Goal: Information Seeking & Learning: Learn about a topic

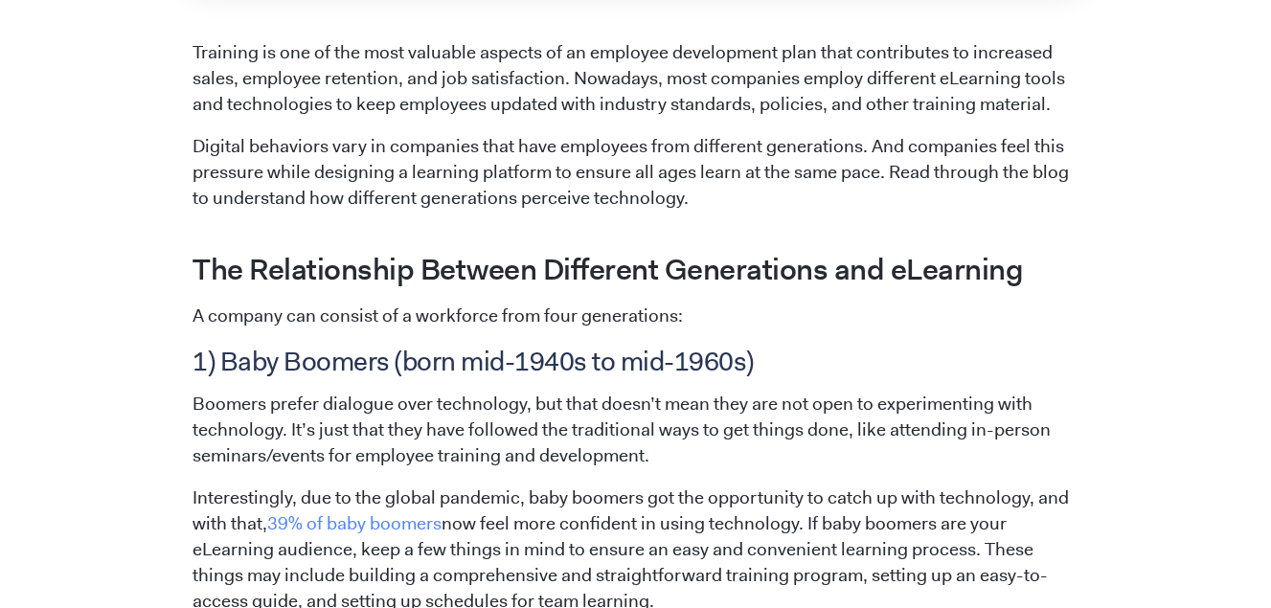
scroll to position [958, 0]
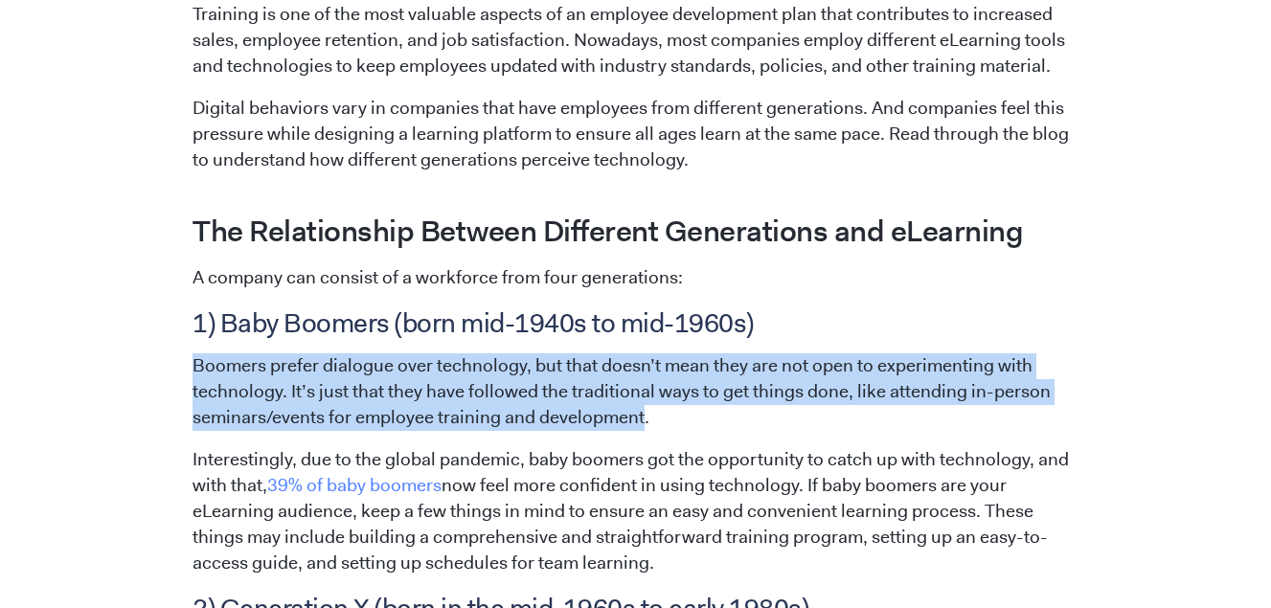
drag, startPoint x: 193, startPoint y: 371, endPoint x: 641, endPoint y: 419, distance: 450.9
click at [641, 419] on p "Boomers prefer dialogue over technology, but that doesn’t mean they are not ope…" at bounding box center [636, 392] width 886 height 78
copy p "Boomers prefer dialogue over technology, but that doesn’t mean they are not ope…"
drag, startPoint x: 750, startPoint y: 549, endPoint x: 733, endPoint y: 564, distance: 23.1
click at [733, 564] on p "Interestingly, due to the global pandemic, baby boomers got the opportunity to …" at bounding box center [636, 511] width 886 height 129
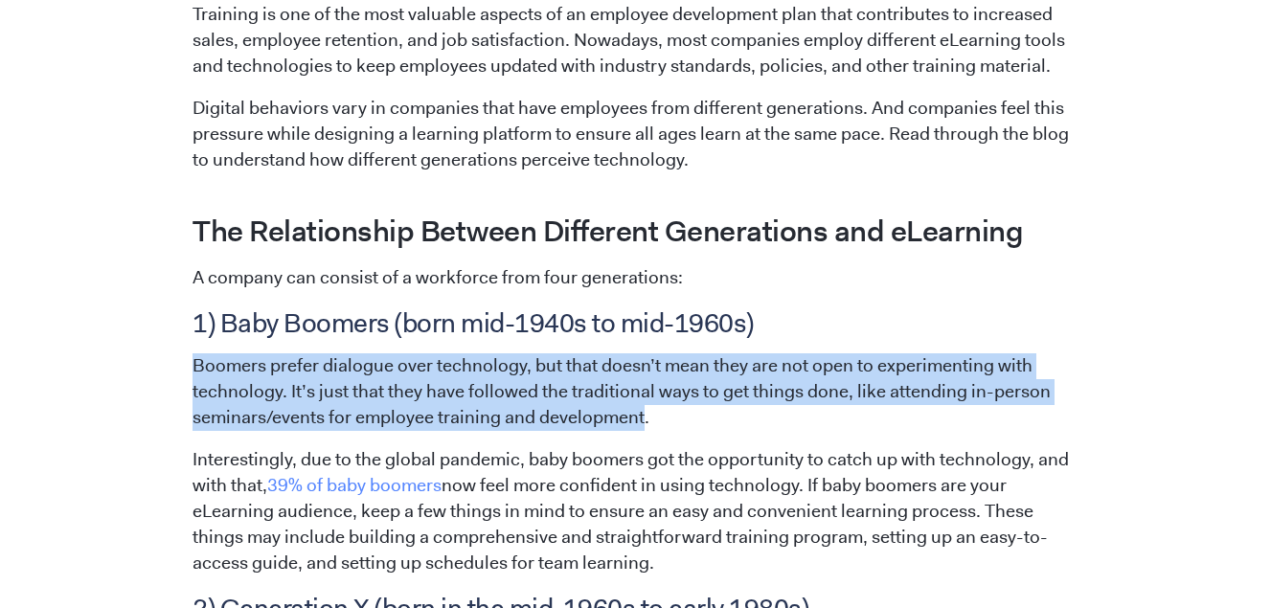
drag, startPoint x: 733, startPoint y: 564, endPoint x: 718, endPoint y: 564, distance: 14.4
click at [718, 564] on p "Interestingly, due to the global pandemic, baby boomers got the opportunity to …" at bounding box center [636, 511] width 886 height 129
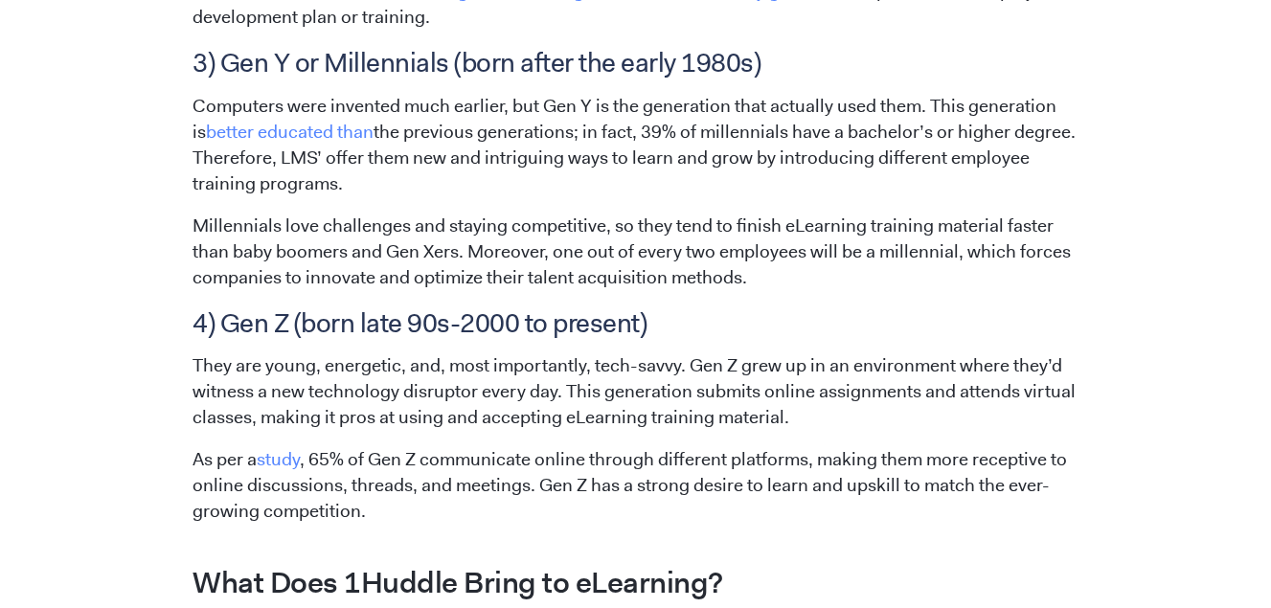
scroll to position [1763, 0]
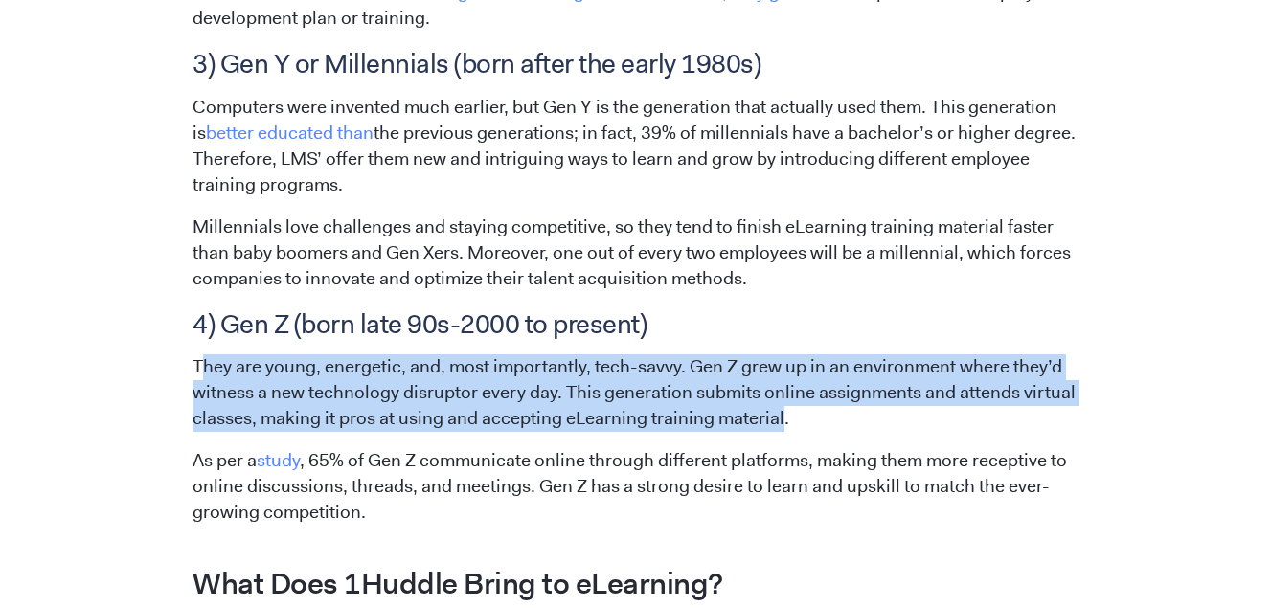
drag, startPoint x: 199, startPoint y: 369, endPoint x: 780, endPoint y: 415, distance: 582.3
click at [780, 415] on p "They are young, energetic, and, most importantly, tech-savvy. Gen Z grew up in …" at bounding box center [636, 393] width 886 height 78
copy p "hey are young, energetic, and, most importantly, tech-savvy. Gen Z grew up in a…"
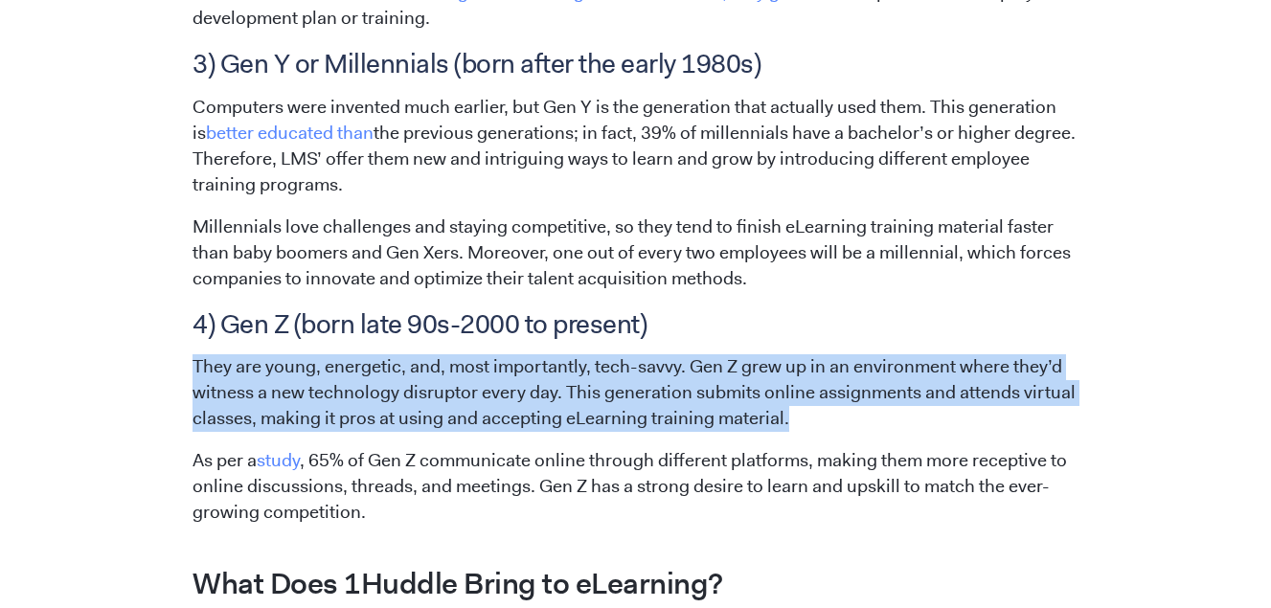
drag, startPoint x: 192, startPoint y: 351, endPoint x: 784, endPoint y: 432, distance: 597.6
click at [784, 432] on span "Training is one of the most valuable aspects of an employee development plan th…" at bounding box center [636, 201] width 886 height 2009
copy p "They are young, energetic, and, most importantly, tech-savvy. Gen Z grew up in …"
